Goal: Check status: Check status

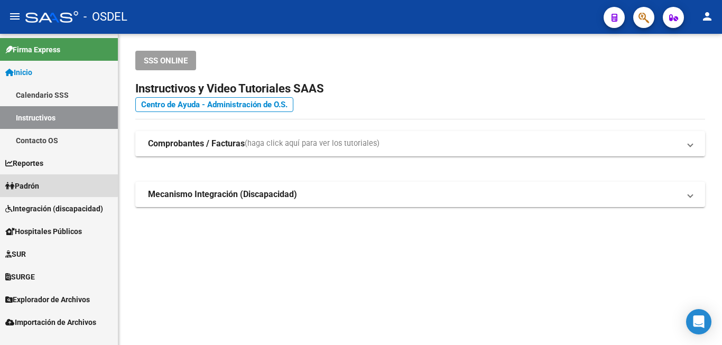
click at [39, 181] on span "Padrón" at bounding box center [22, 186] width 34 height 12
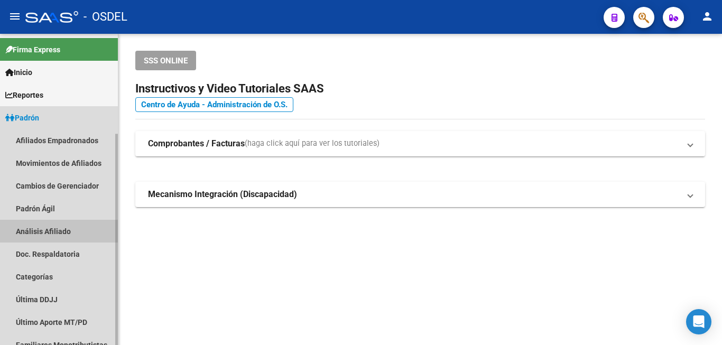
click at [58, 230] on link "Análisis Afiliado" at bounding box center [59, 231] width 118 height 23
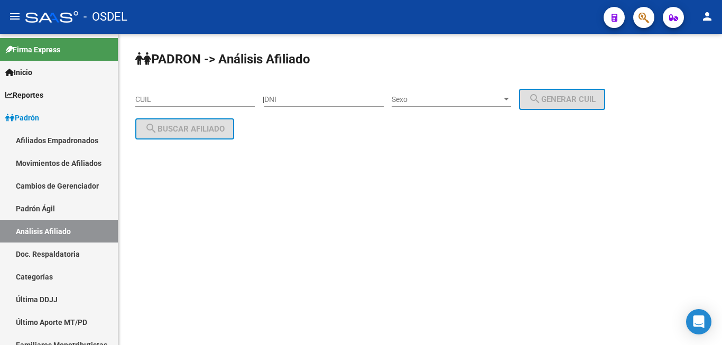
click at [316, 105] on div "DNI" at bounding box center [323, 96] width 119 height 21
click at [320, 94] on div "DNI" at bounding box center [323, 96] width 119 height 21
type input "17467240"
click at [465, 95] on div "Sexo" at bounding box center [446, 99] width 110 height 9
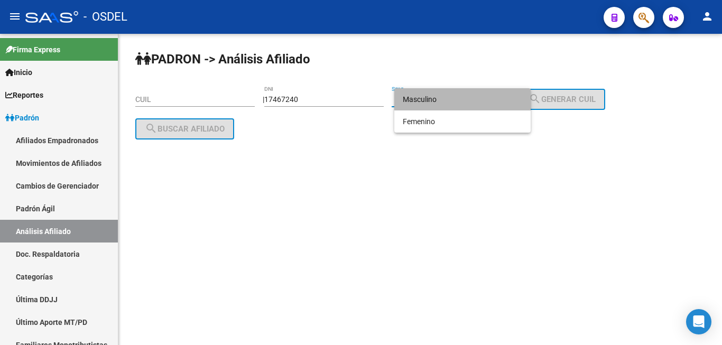
drag, startPoint x: 465, startPoint y: 95, endPoint x: 516, endPoint y: 86, distance: 51.5
click at [467, 94] on span "Masculino" at bounding box center [462, 99] width 119 height 22
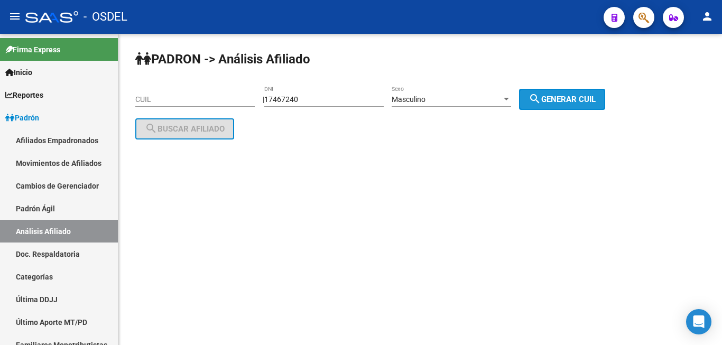
click at [576, 92] on button "search Generar CUIL" at bounding box center [562, 99] width 86 height 21
type input "20-17467240-8"
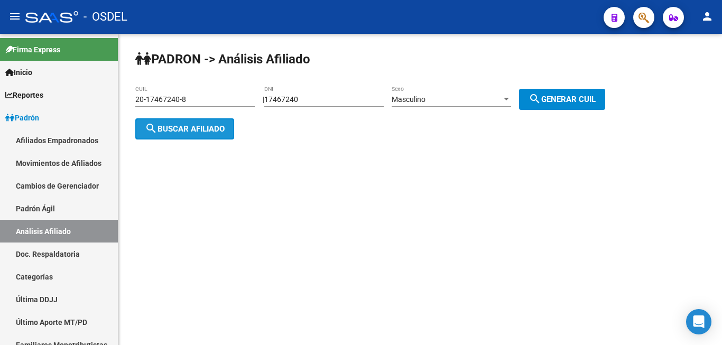
click at [209, 135] on button "search Buscar afiliado" at bounding box center [184, 128] width 99 height 21
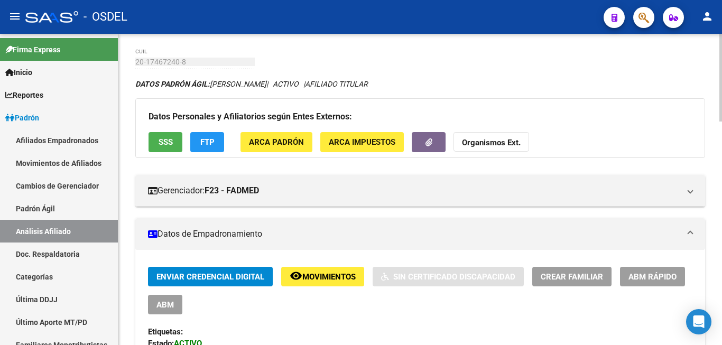
scroll to position [54, 0]
